Goal: Information Seeking & Learning: Learn about a topic

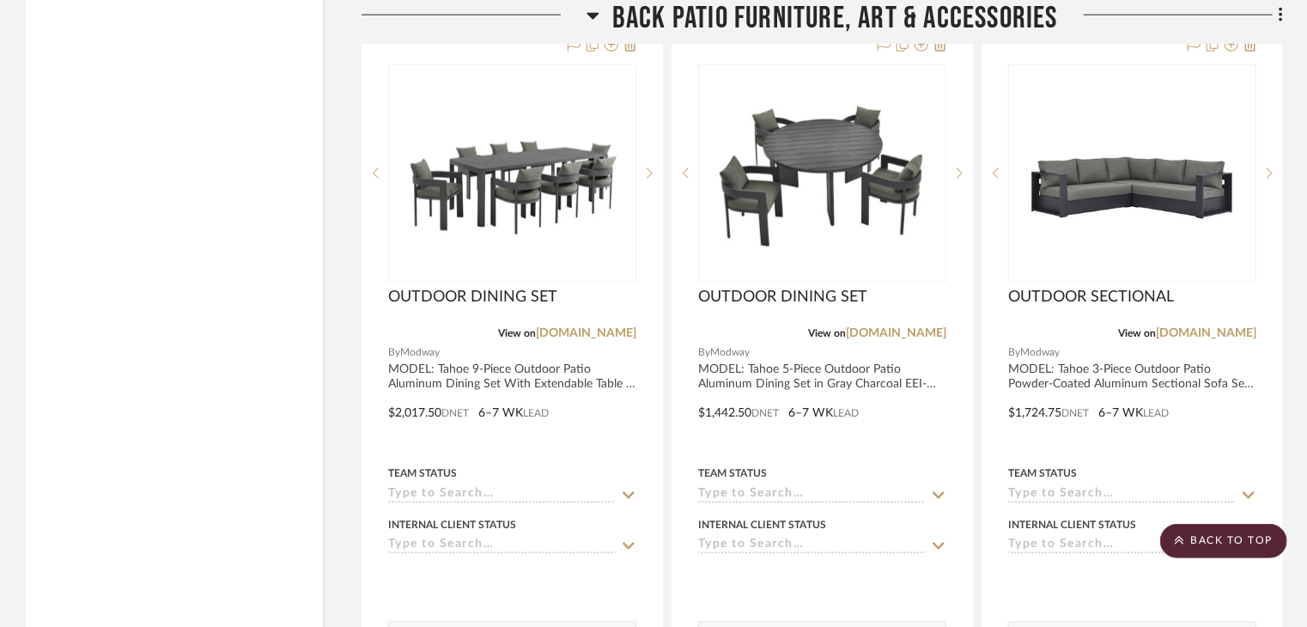
scroll to position [27256, 0]
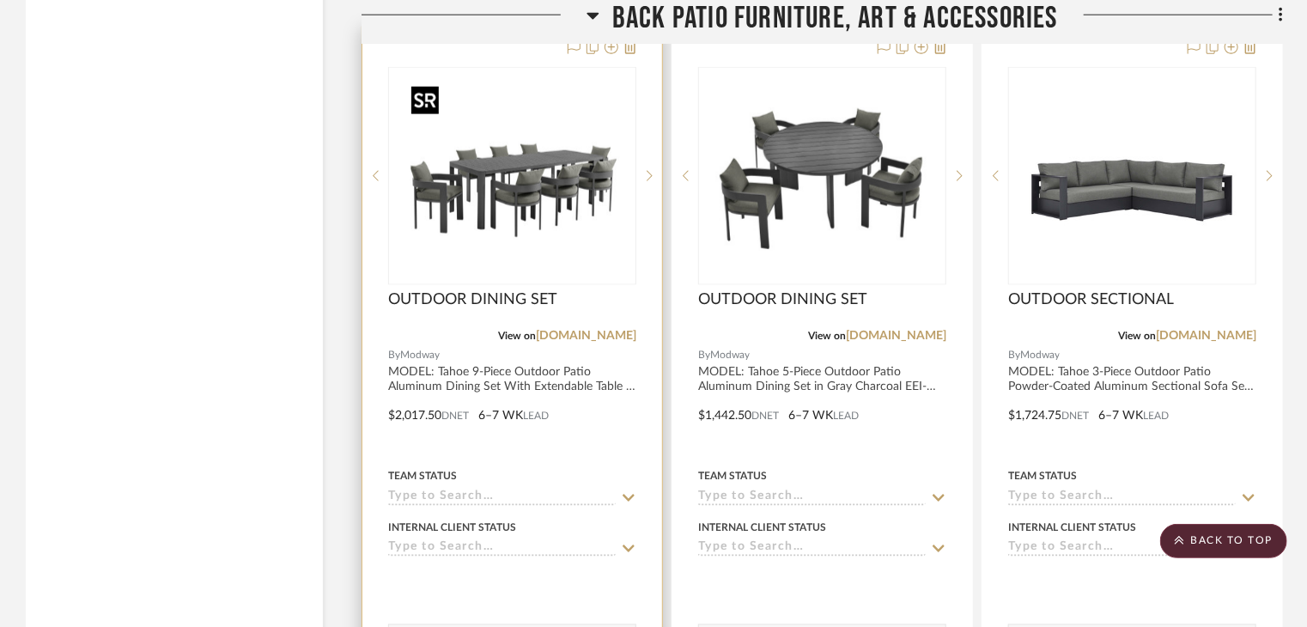
click at [522, 166] on img "0" at bounding box center [512, 176] width 215 height 215
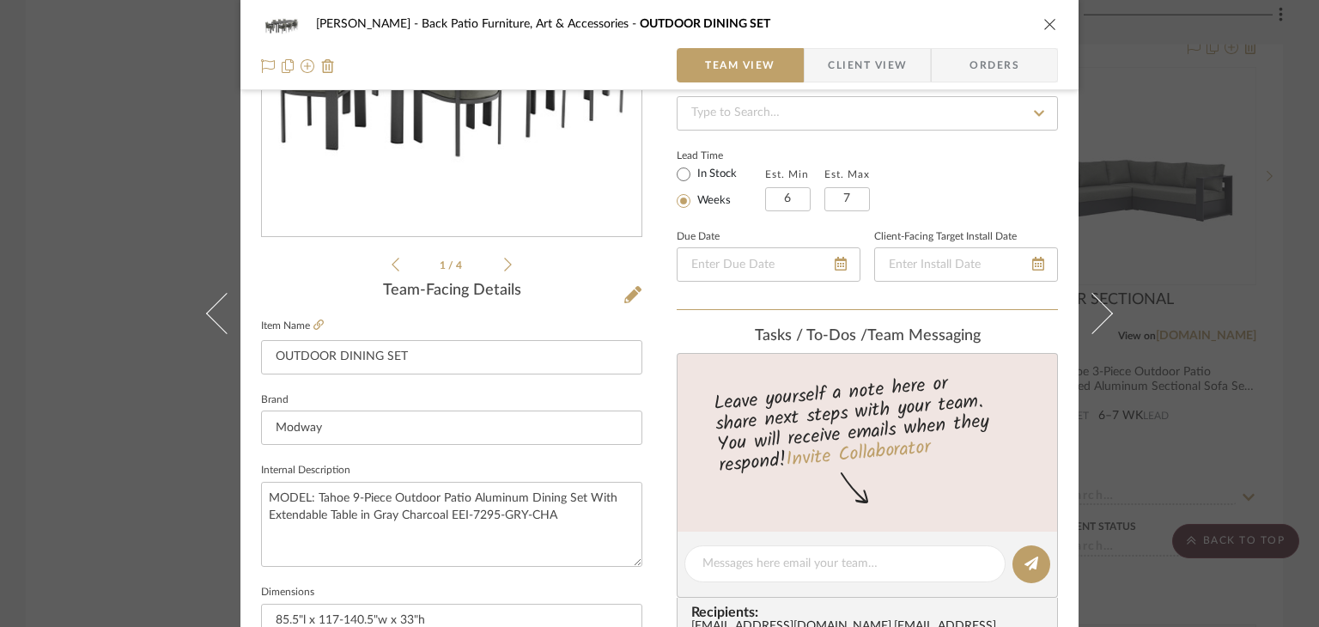
scroll to position [247, 0]
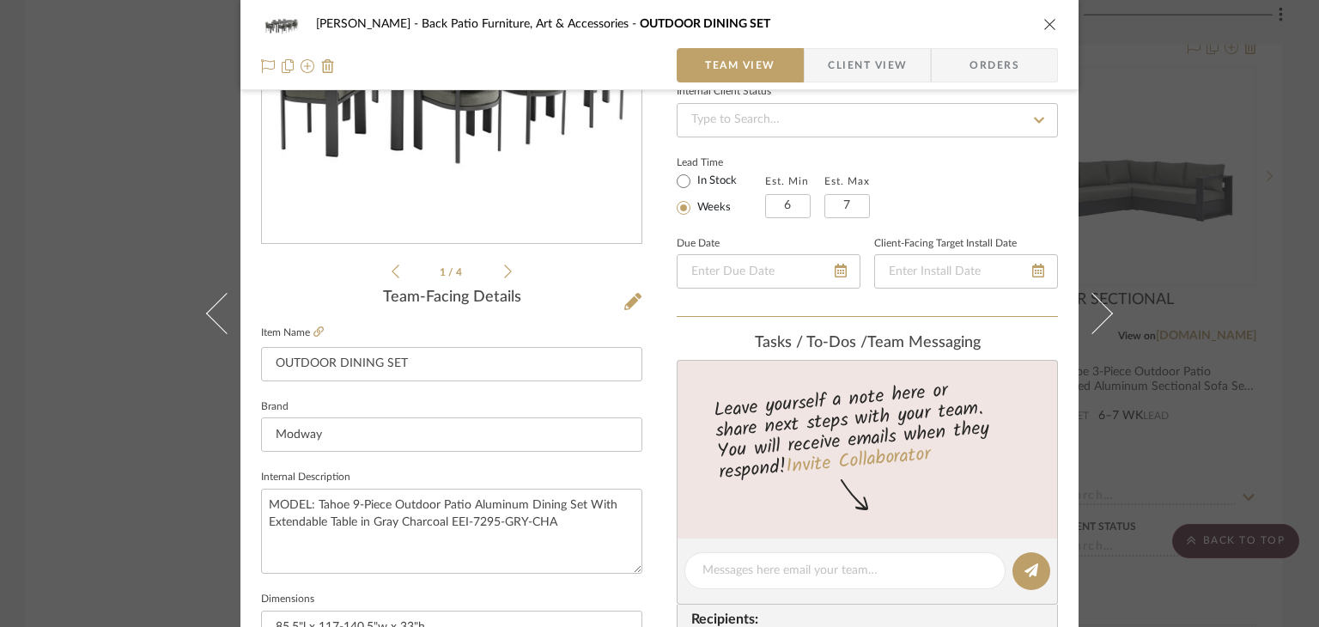
click at [1045, 18] on icon "close" at bounding box center [1050, 24] width 14 height 14
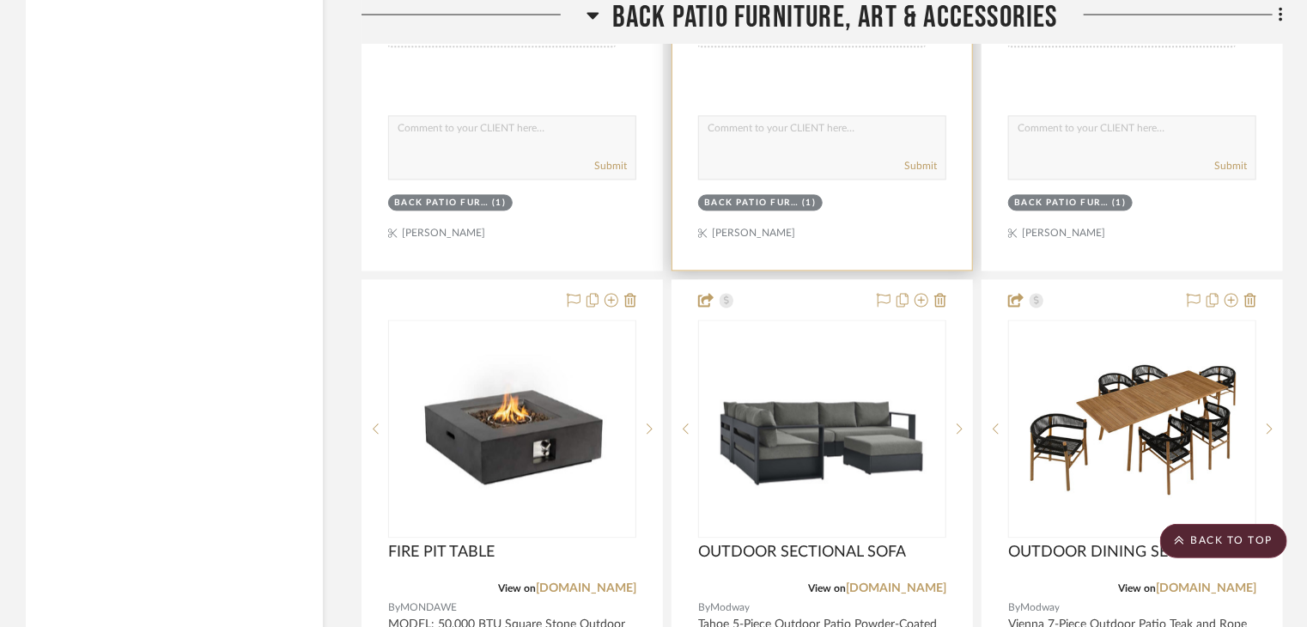
scroll to position [27764, 0]
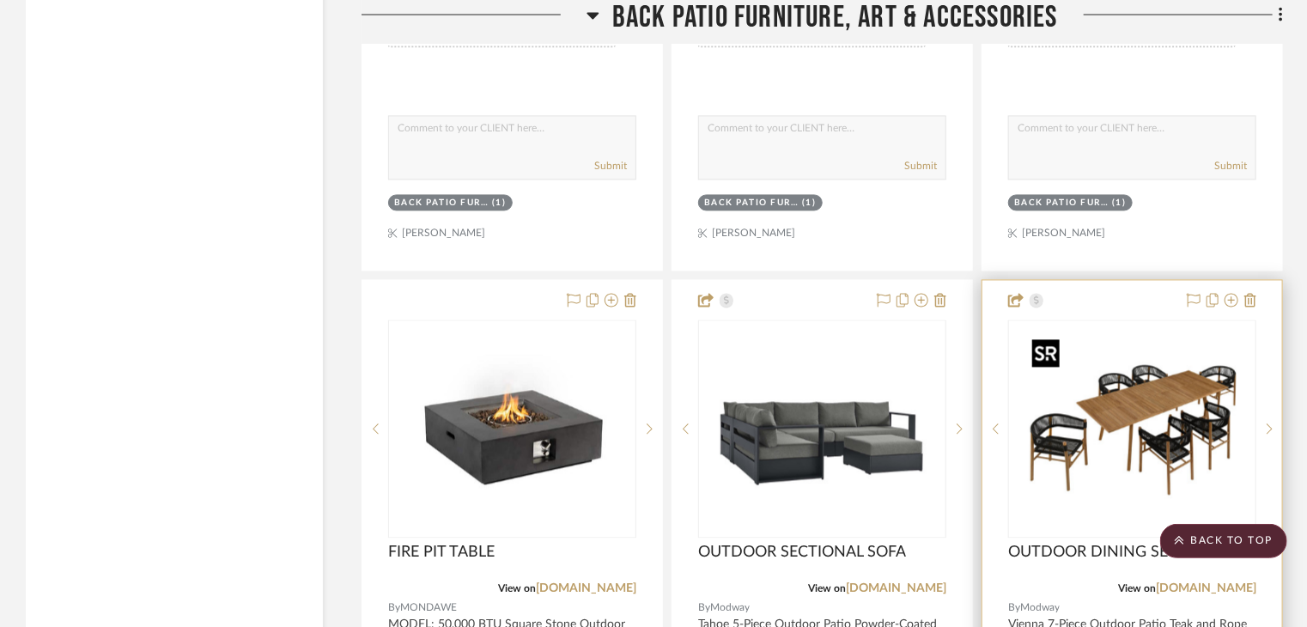
click at [0, 0] on img at bounding box center [0, 0] width 0 height 0
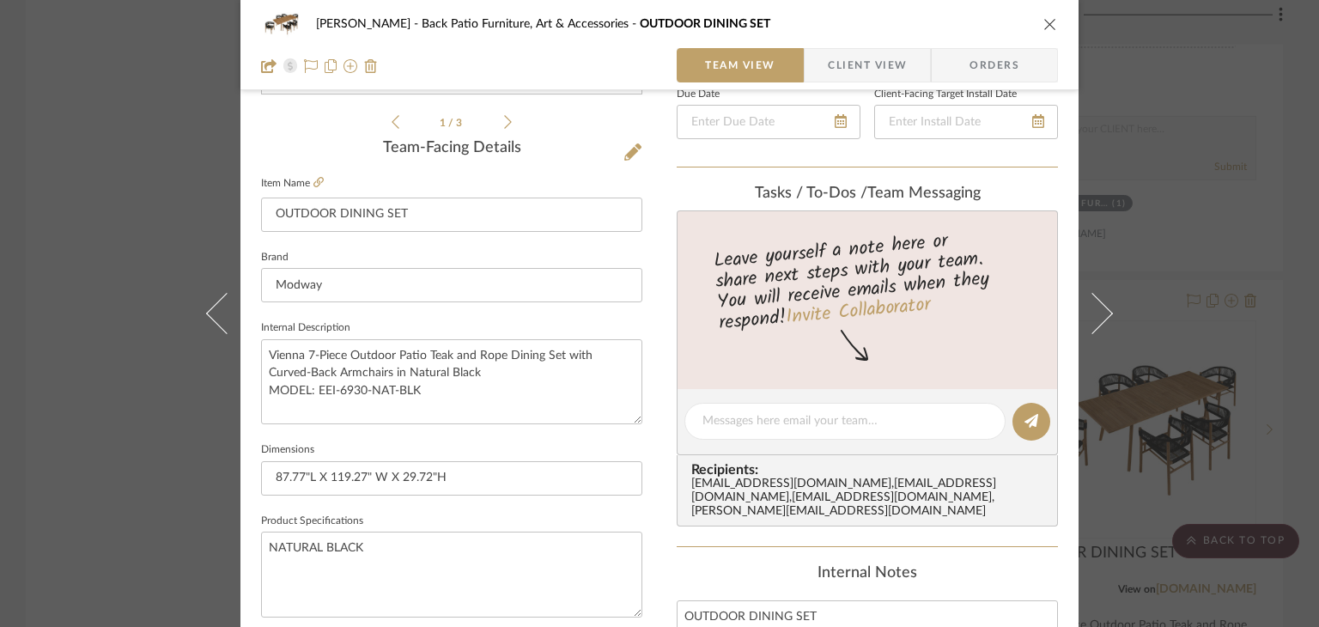
scroll to position [394, 0]
click at [1043, 27] on icon "close" at bounding box center [1050, 24] width 14 height 14
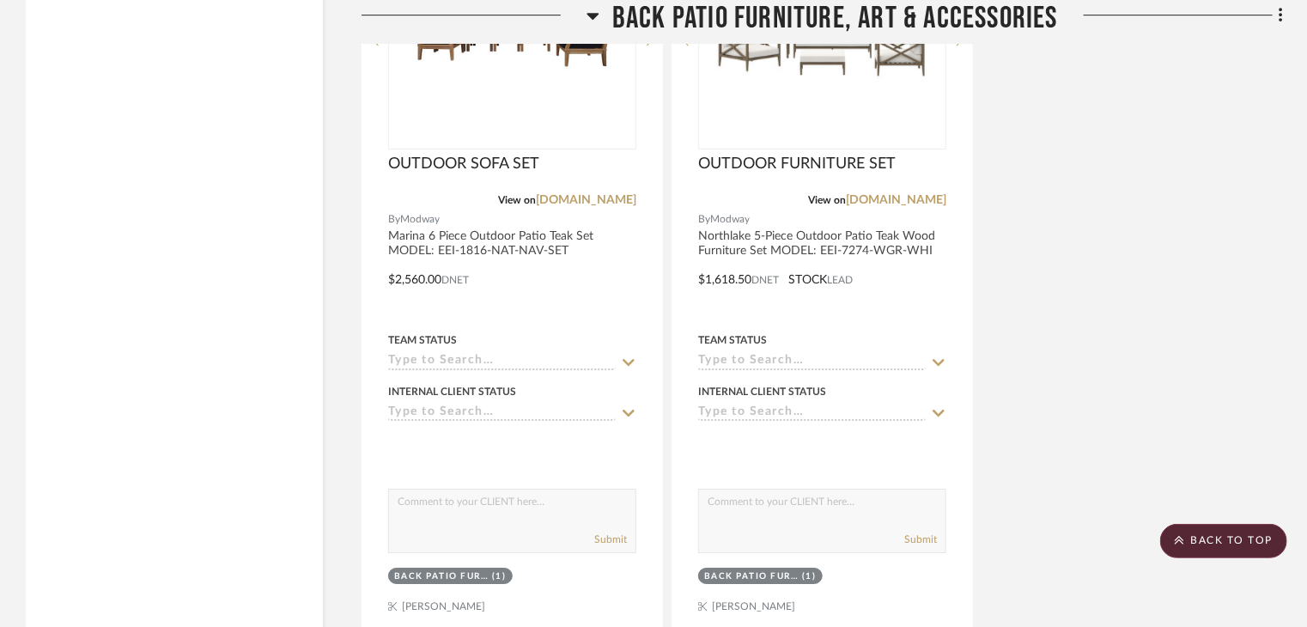
scroll to position [29252, 0]
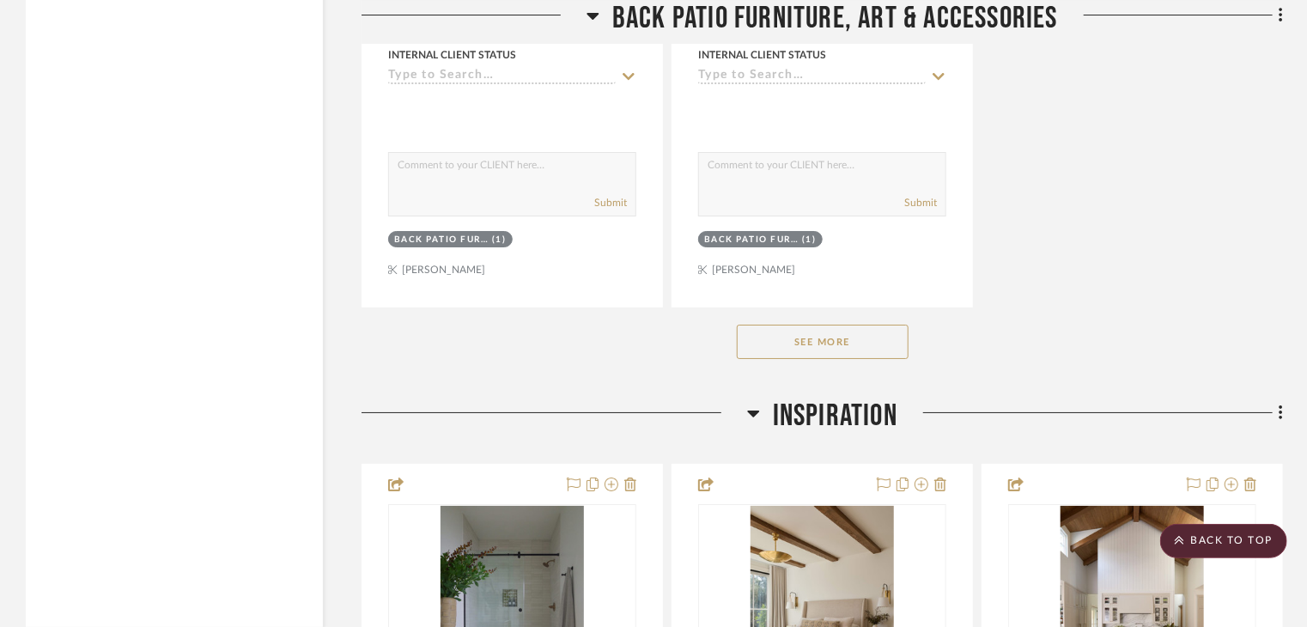
click at [823, 347] on button "See More" at bounding box center [823, 342] width 172 height 34
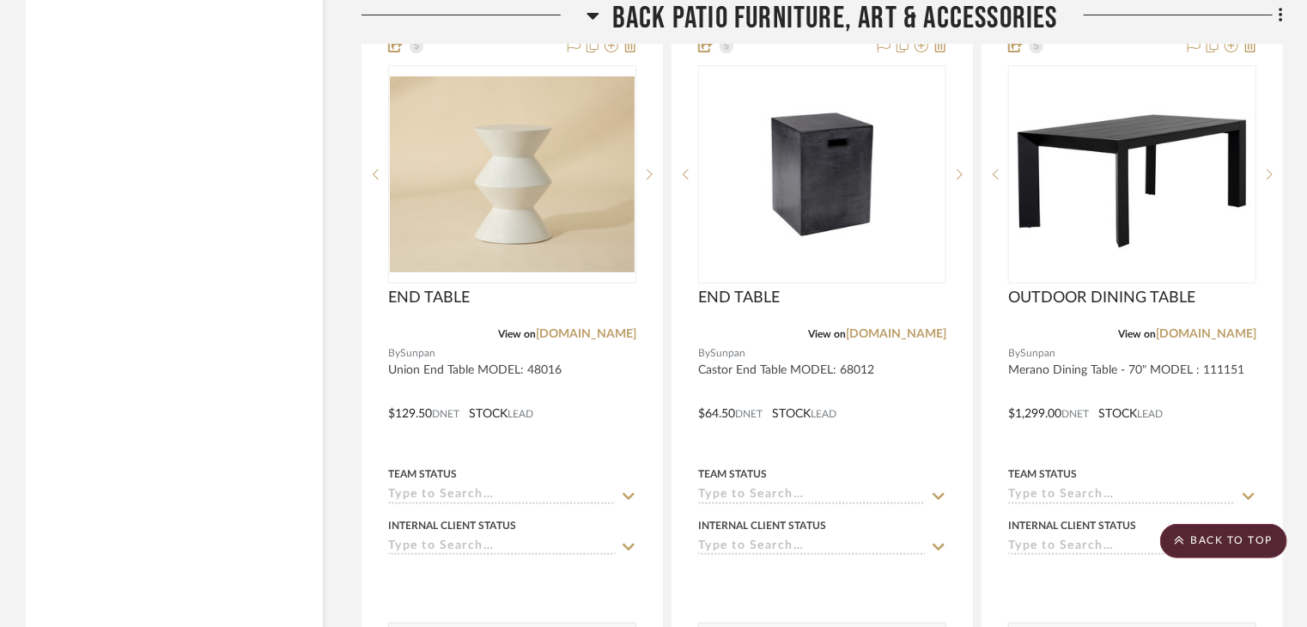
scroll to position [29541, 0]
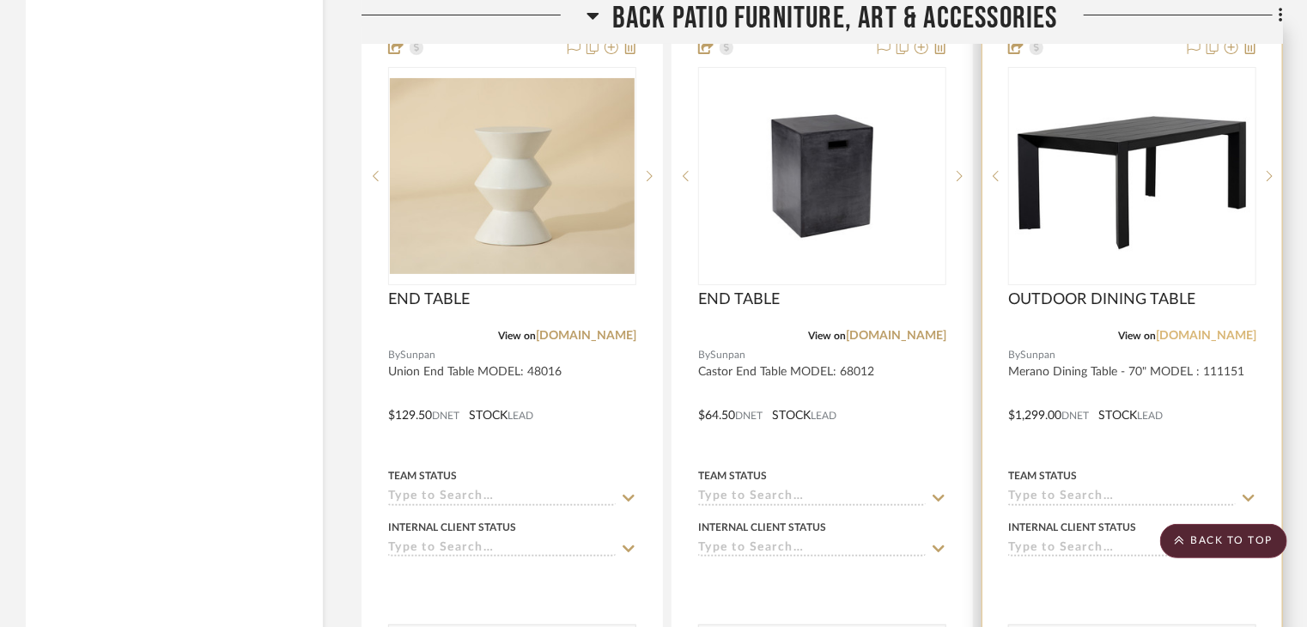
click at [1185, 342] on link "[DOMAIN_NAME]" at bounding box center [1206, 336] width 100 height 12
click at [1100, 193] on div at bounding box center [1132, 176] width 248 height 218
click at [1097, 342] on div "View on [DOMAIN_NAME]" at bounding box center [1132, 335] width 248 height 15
click at [1111, 302] on span "OUTDOOR DINING TABLE" at bounding box center [1101, 299] width 187 height 19
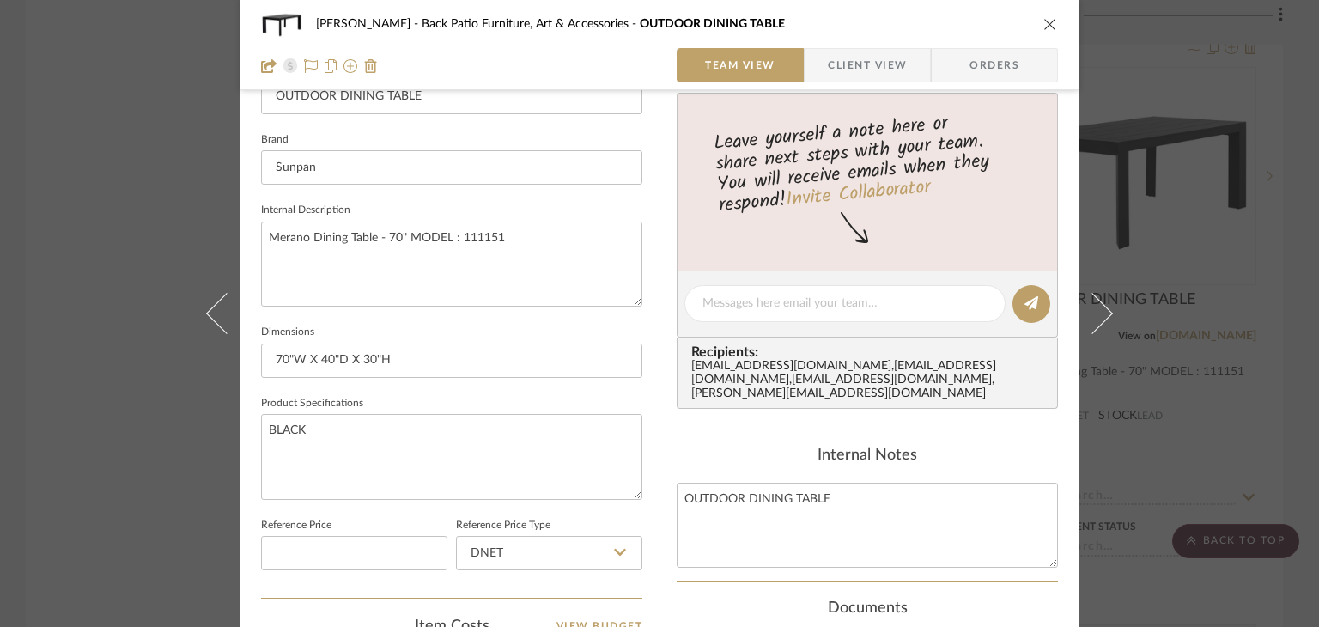
scroll to position [515, 0]
click at [1292, 249] on div "[PERSON_NAME] Back Patio Furniture, Art & Accessories OUTDOOR DINING TABLE Team…" at bounding box center [659, 313] width 1319 height 627
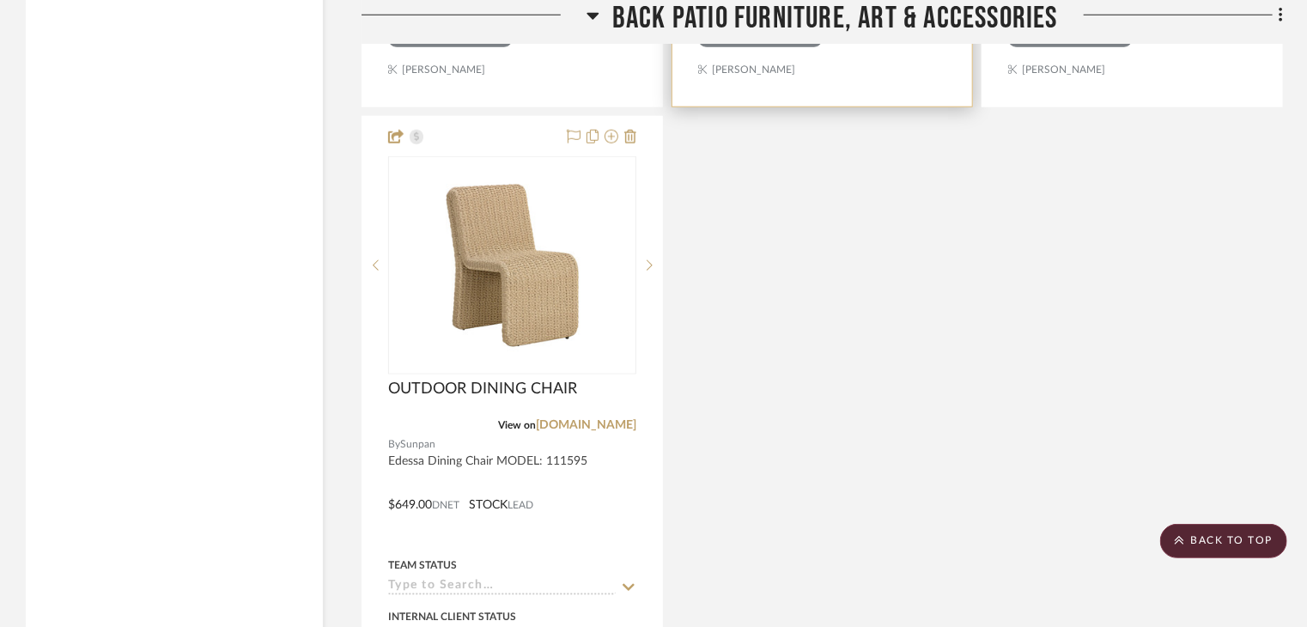
scroll to position [30210, 0]
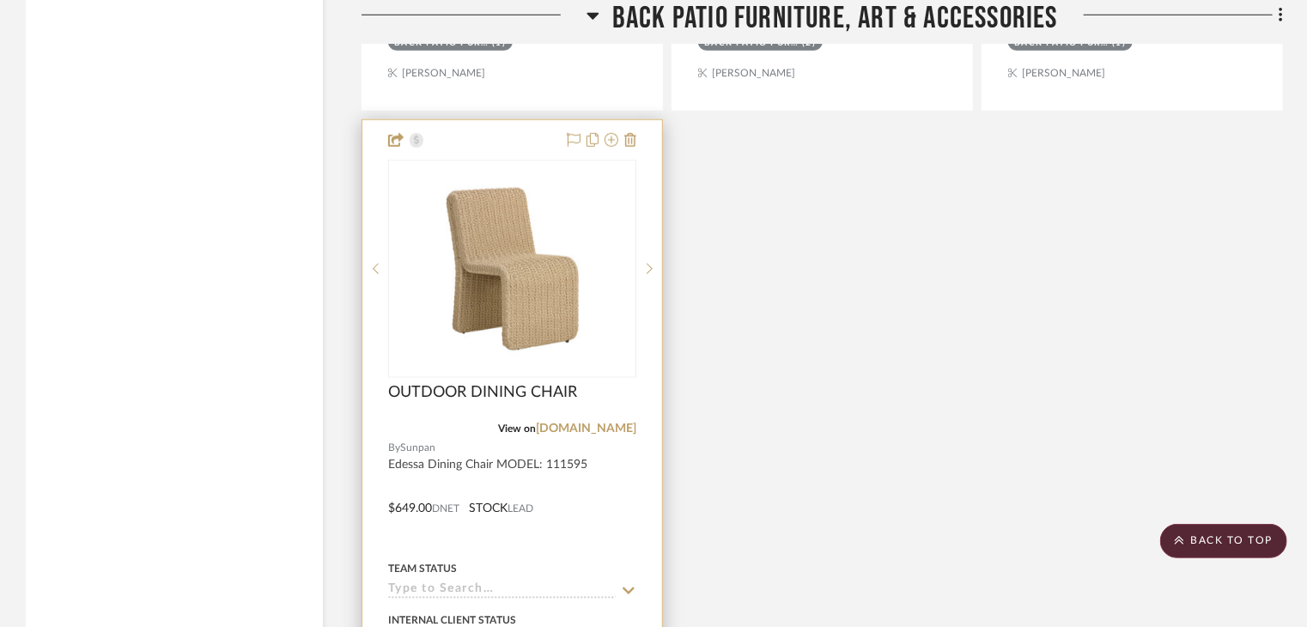
click at [0, 0] on img at bounding box center [0, 0] width 0 height 0
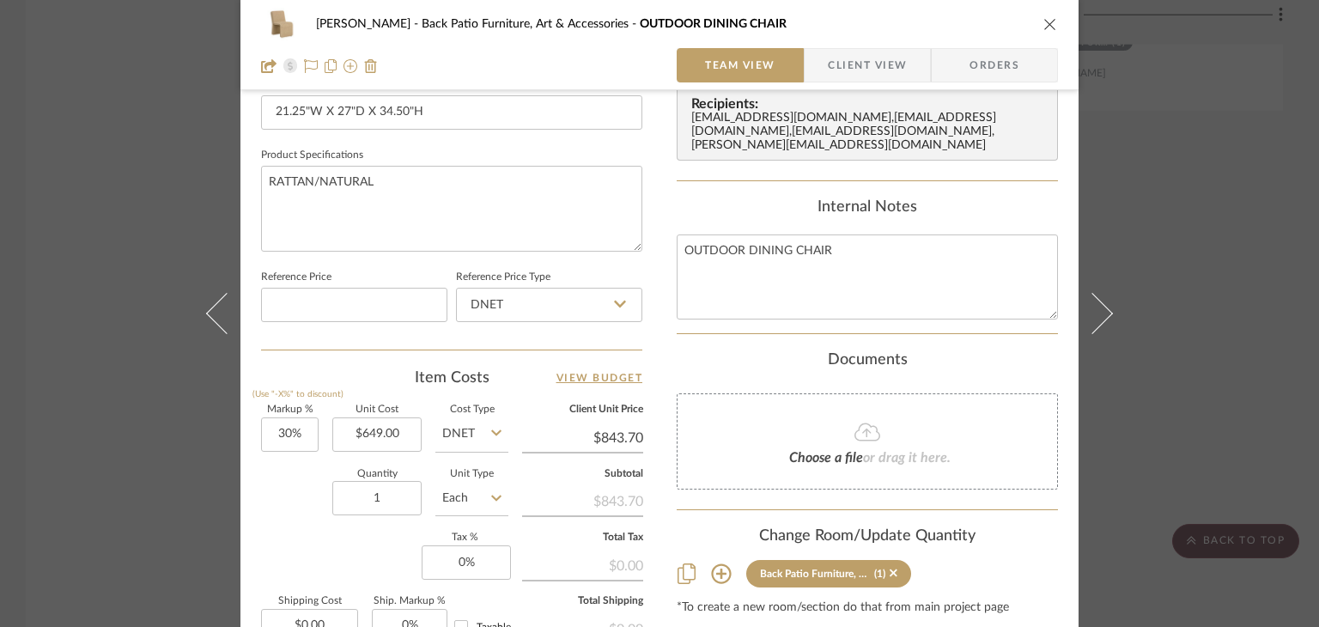
scroll to position [0, 0]
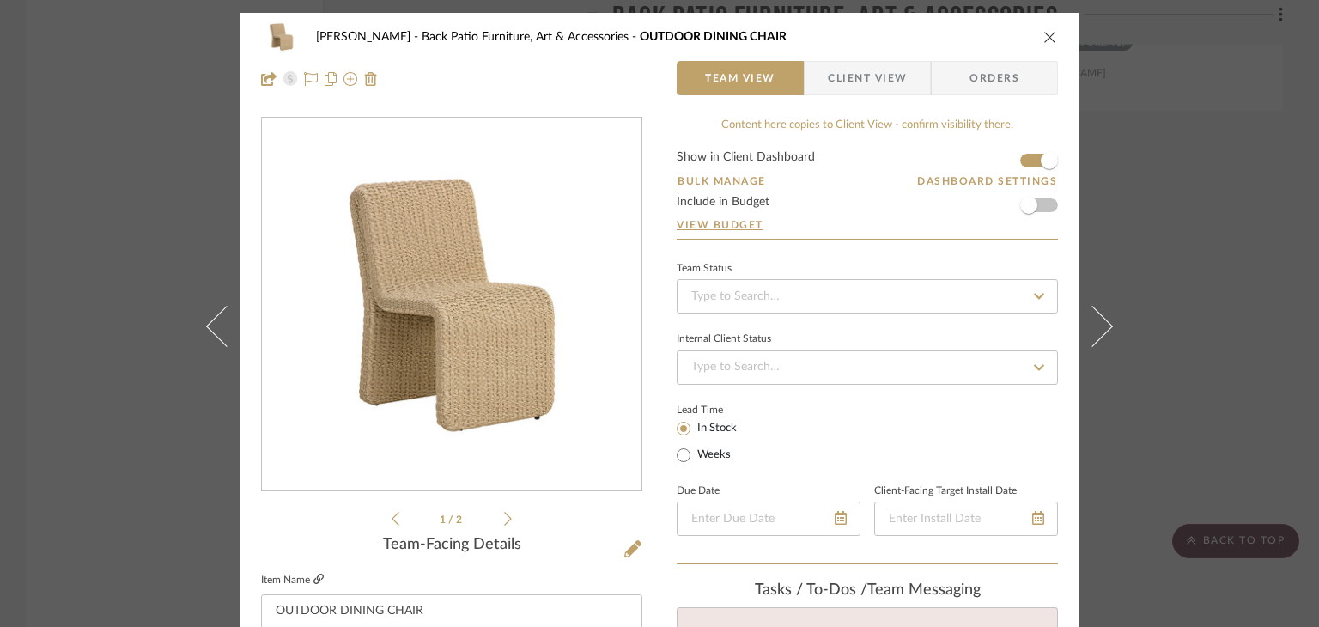
click at [318, 582] on icon at bounding box center [318, 579] width 10 height 10
click at [360, 313] on img "0" at bounding box center [452, 305] width 380 height 304
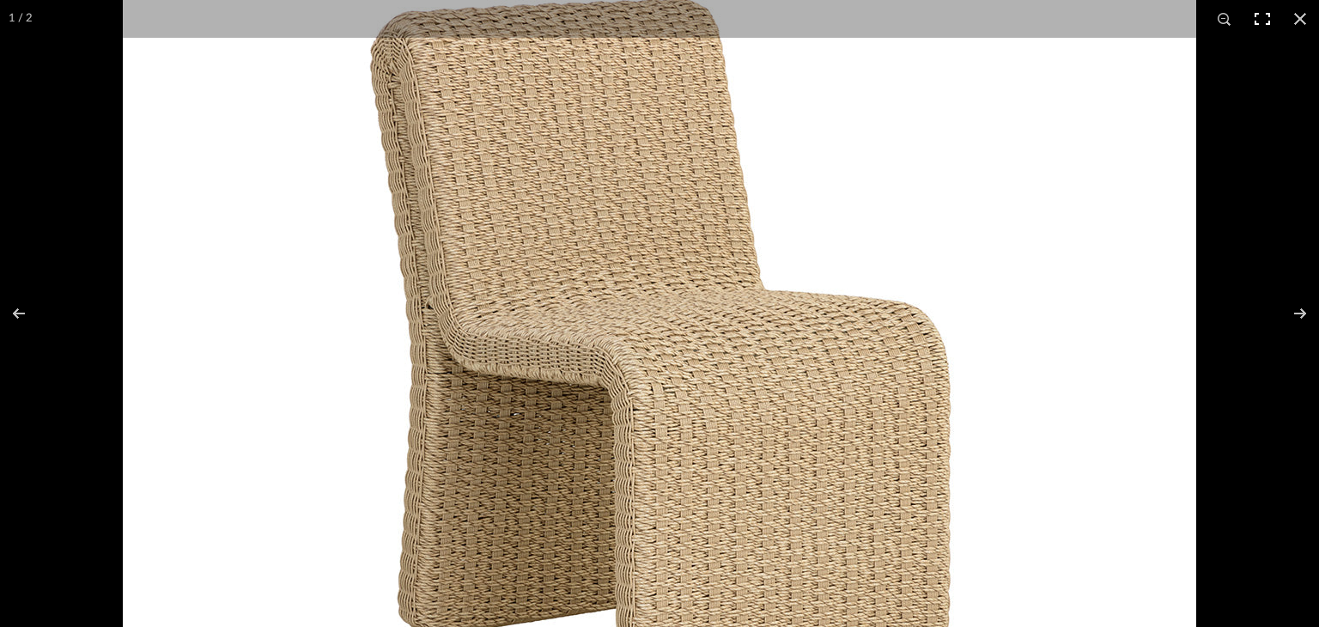
click at [1256, 20] on button at bounding box center [1263, 19] width 38 height 38
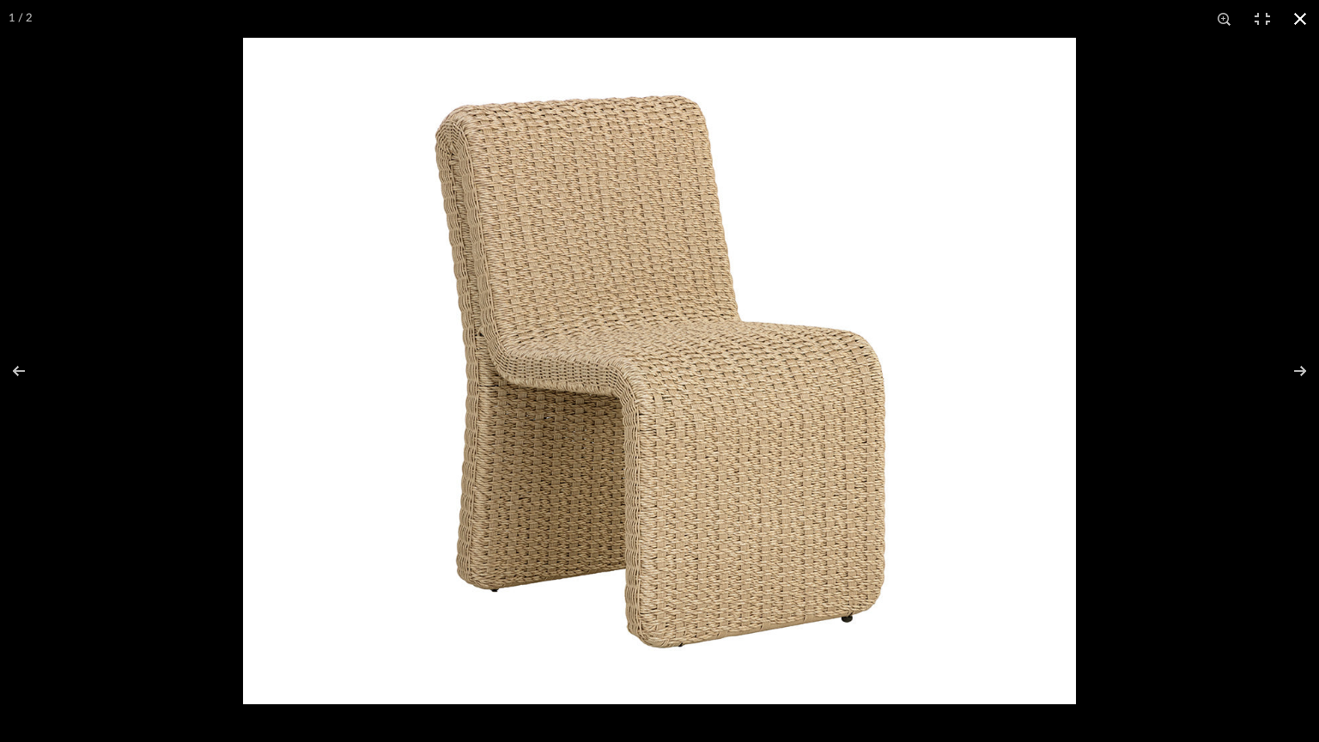
click at [1306, 11] on button at bounding box center [1300, 19] width 38 height 38
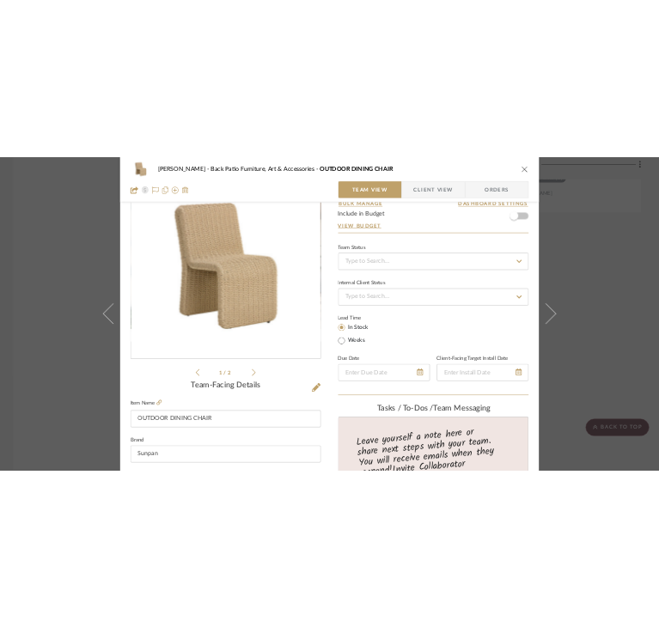
scroll to position [82, 0]
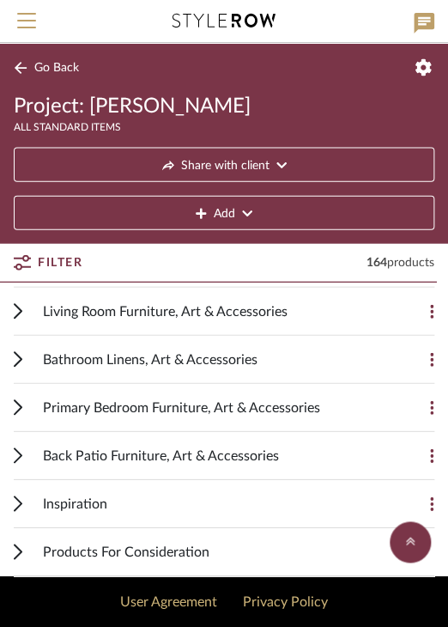
scroll to position [526, 0]
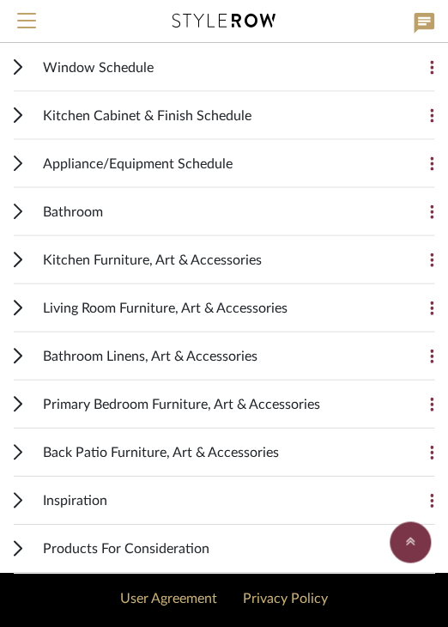
click at [15, 445] on icon at bounding box center [18, 452] width 7 height 14
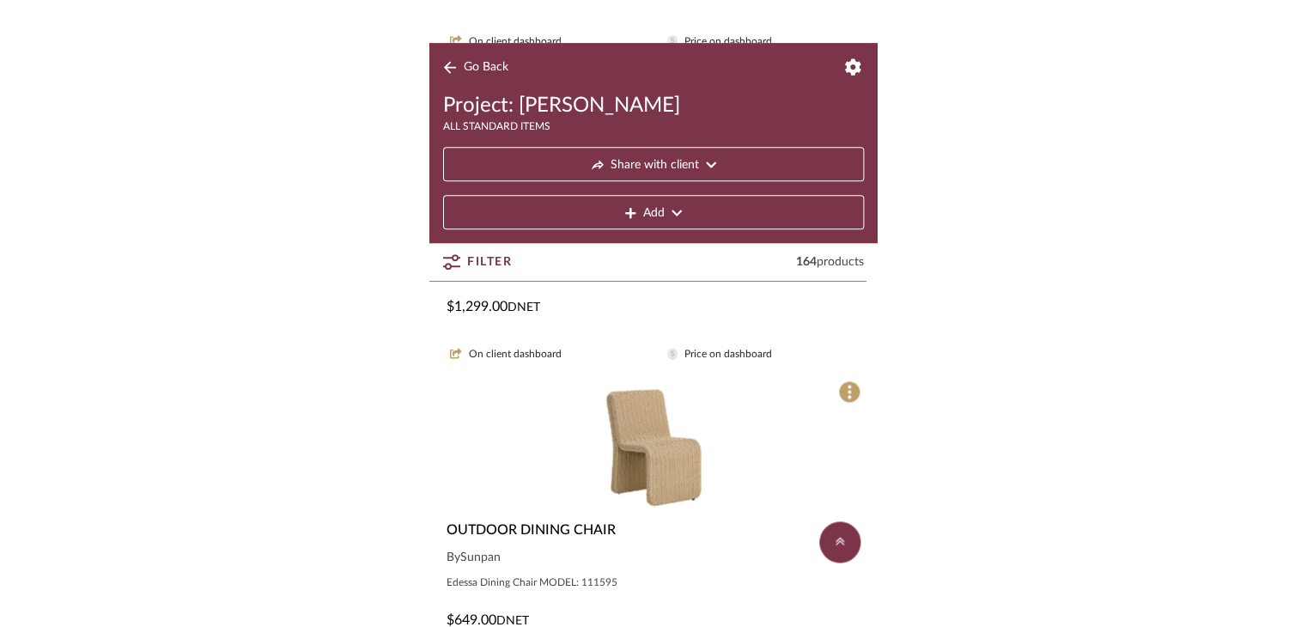
scroll to position [1738, 0]
